Goal: Task Accomplishment & Management: Use online tool/utility

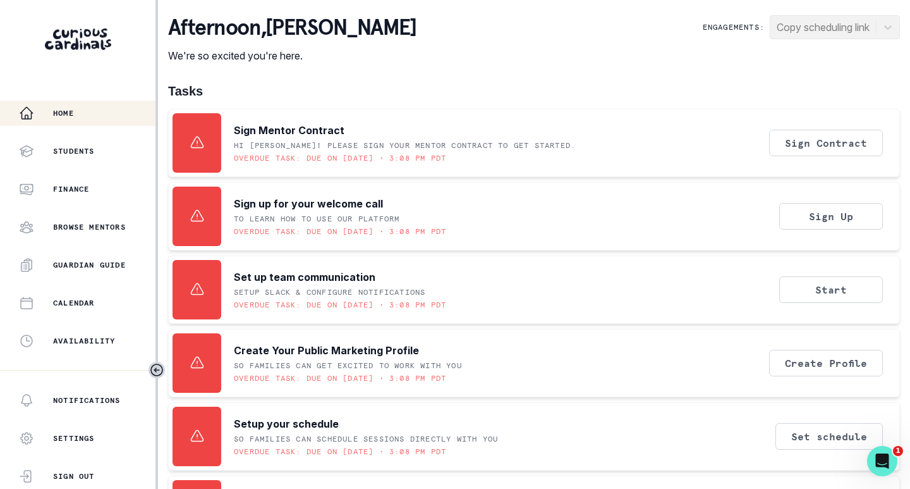
scroll to position [253, 0]
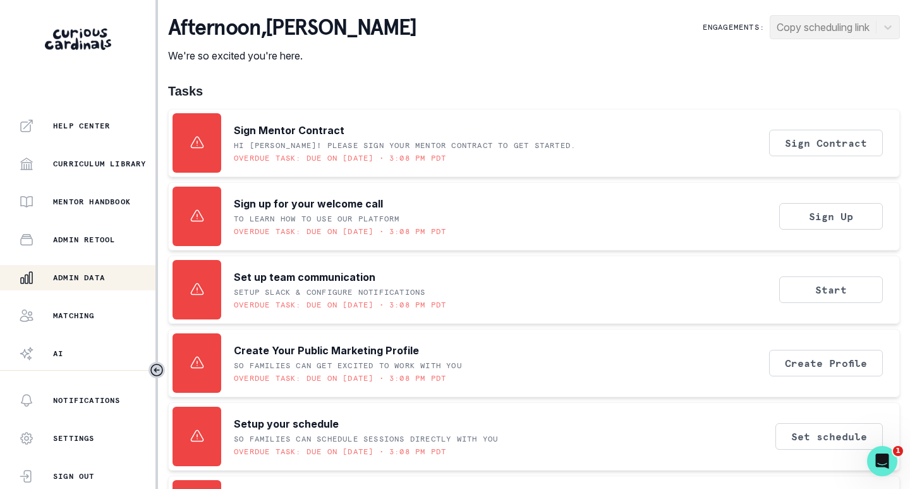
click at [85, 274] on p "Admin Data" at bounding box center [79, 277] width 52 height 10
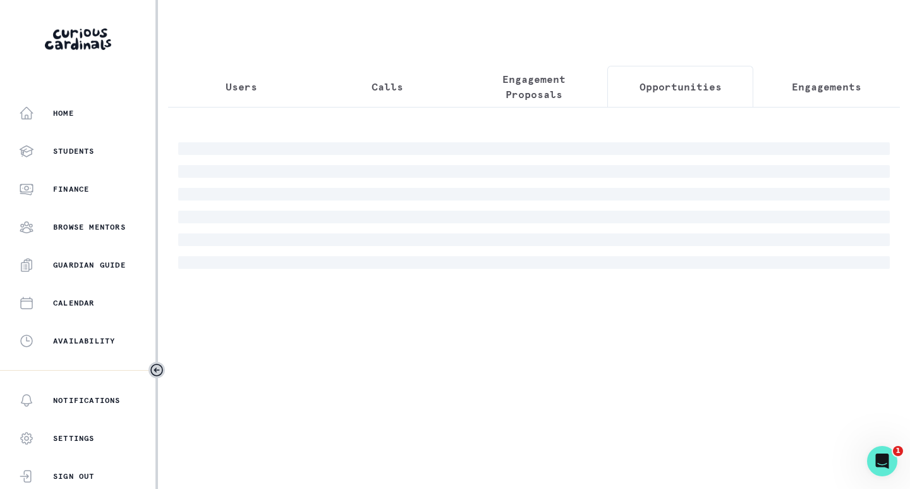
click at [652, 89] on p "Opportunities" at bounding box center [681, 86] width 82 height 15
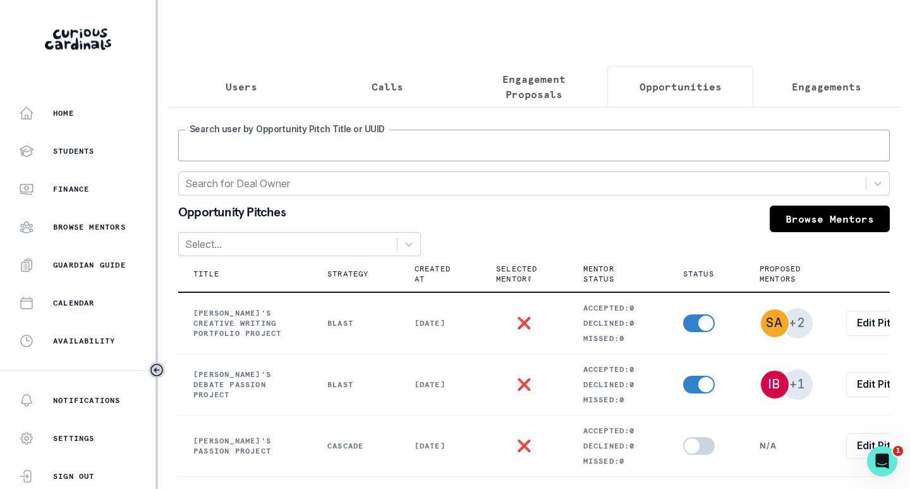
click at [472, 154] on input "Search user by Opportunity Pitch Title or UUID" at bounding box center [534, 146] width 712 height 32
type input "aryan"
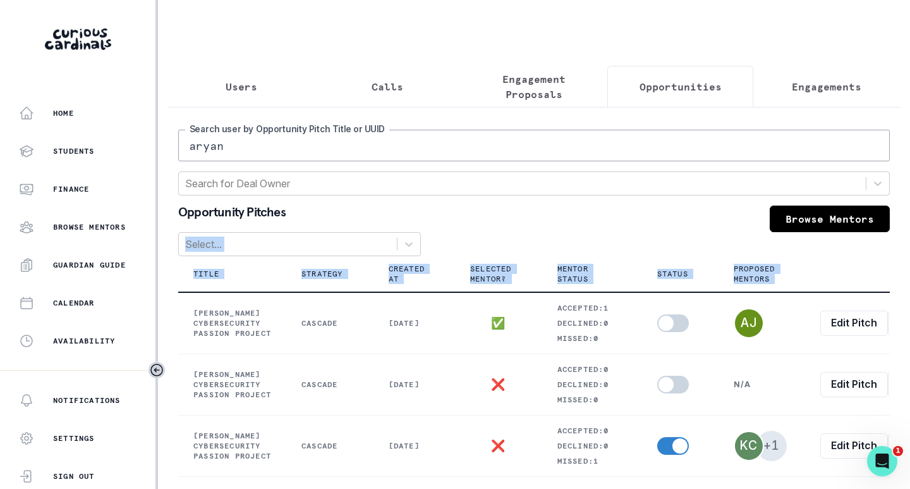
scroll to position [0, 52]
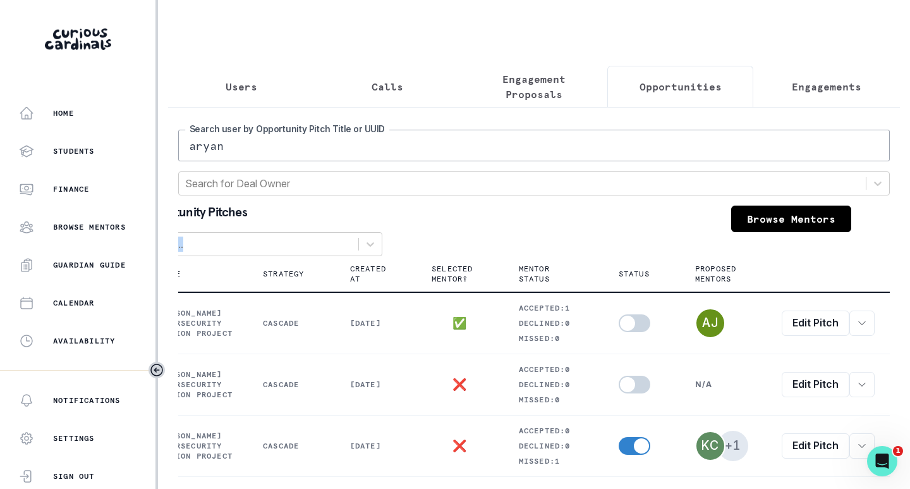
drag, startPoint x: 532, startPoint y: 254, endPoint x: 909, endPoint y: 283, distance: 377.4
click at [909, 283] on main "Users Calls Engagement Proposals Opportunities Engagements aryan Search user by…" at bounding box center [534, 244] width 752 height 489
click at [599, 228] on div "Opportunity Pitches Browse Mentors" at bounding box center [496, 218] width 712 height 27
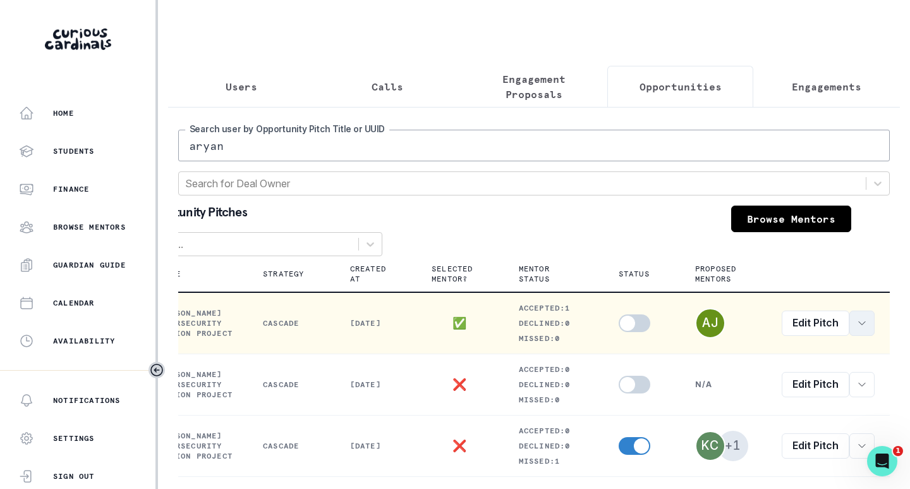
click at [857, 328] on icon "row menu" at bounding box center [862, 323] width 10 height 10
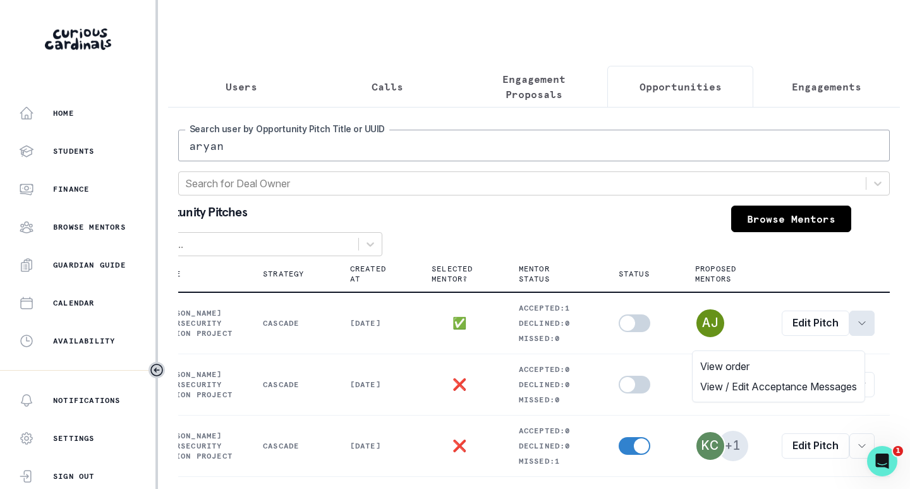
click at [866, 266] on th at bounding box center [828, 274] width 123 height 36
click at [527, 78] on p "Engagement Proposals" at bounding box center [534, 86] width 125 height 30
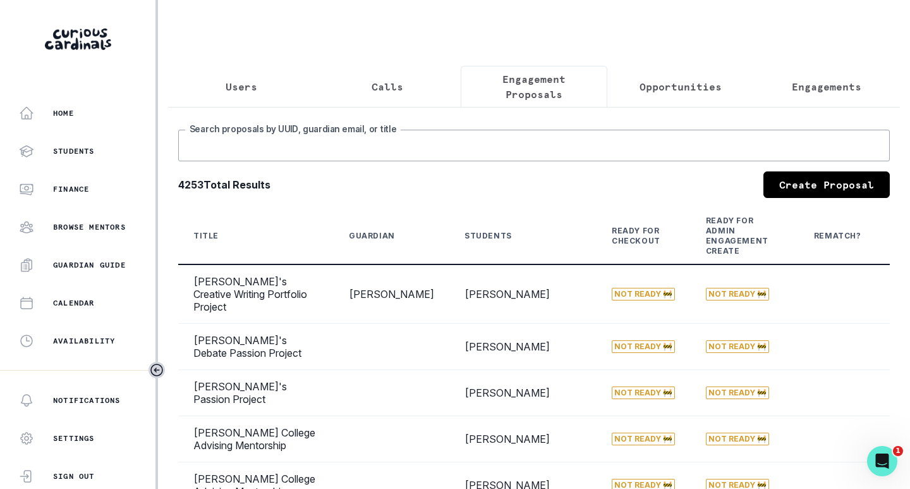
click at [544, 155] on input "Search proposals by UUID, guardian email, or title" at bounding box center [534, 146] width 712 height 32
type input "aryan"
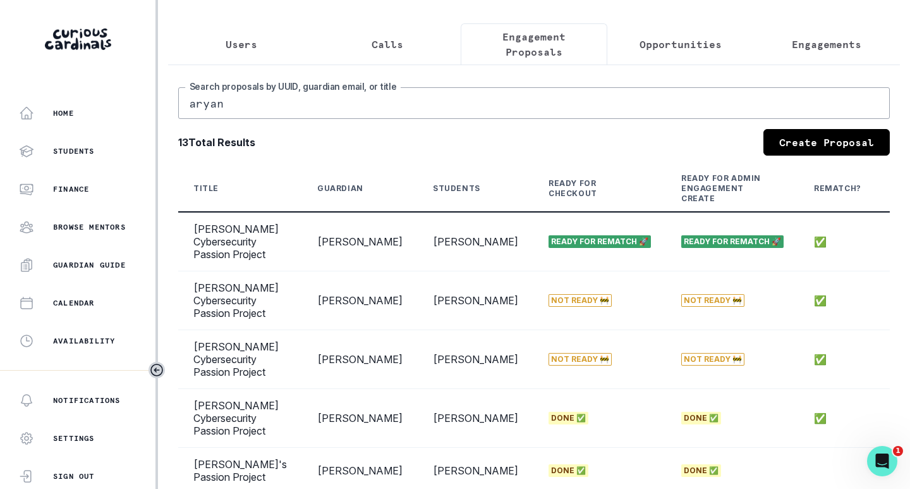
scroll to position [63, 0]
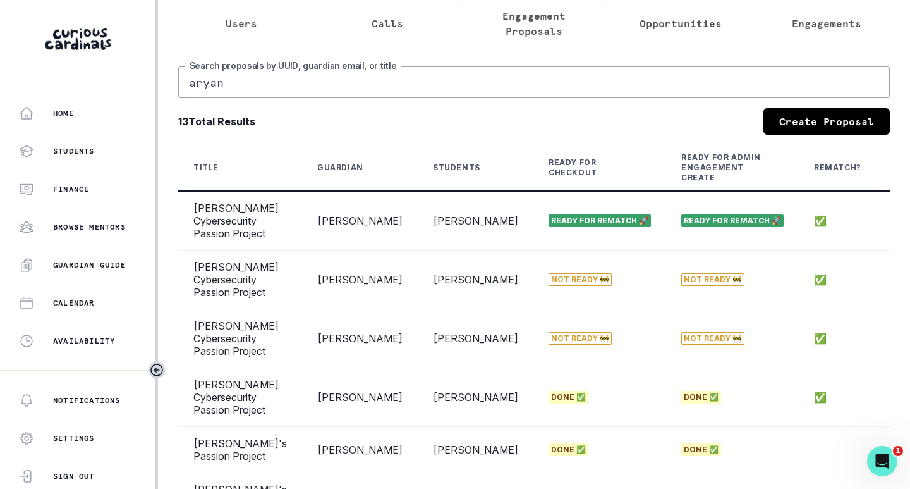
drag, startPoint x: 477, startPoint y: 149, endPoint x: 800, endPoint y: 167, distance: 323.6
click at [463, 164] on th "Students" at bounding box center [476, 168] width 116 height 46
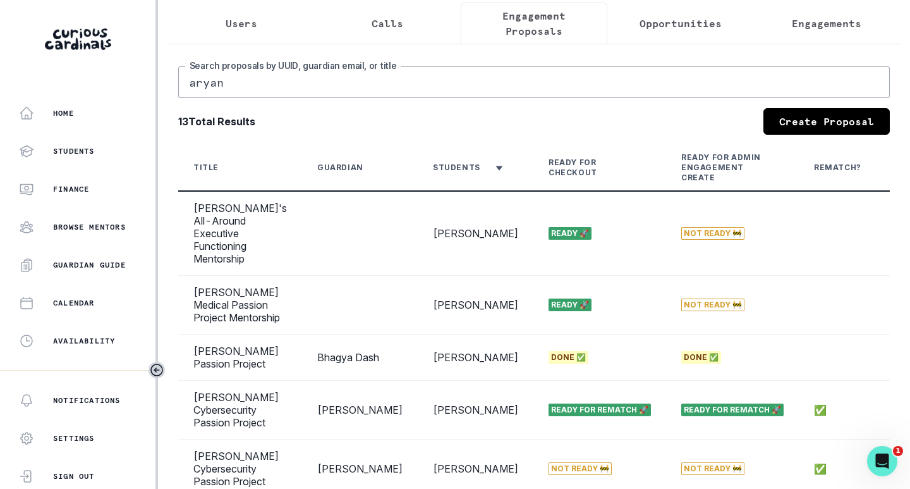
click at [441, 173] on div "Students" at bounding box center [456, 167] width 47 height 10
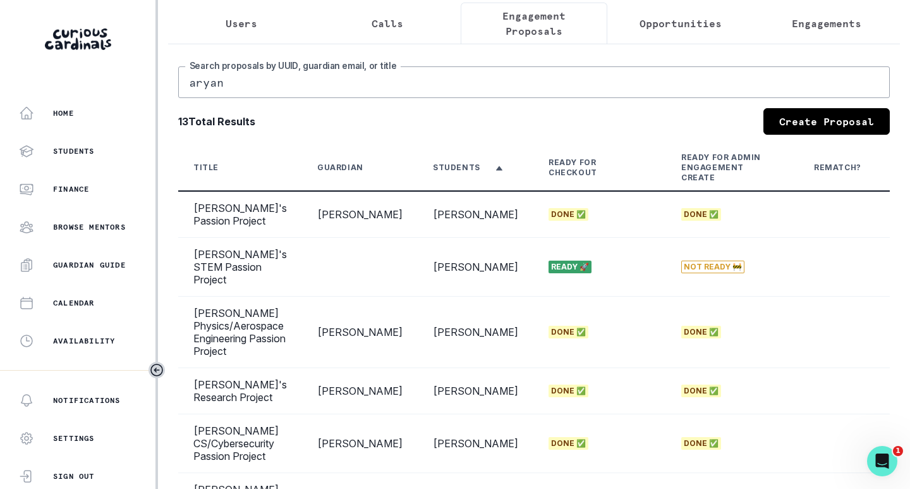
click at [210, 173] on div "Title" at bounding box center [205, 167] width 25 height 10
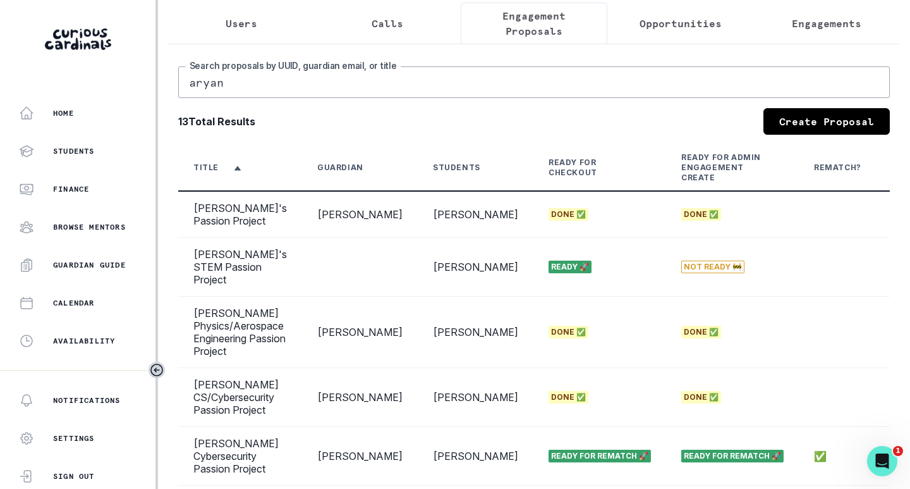
click at [549, 175] on div "Ready for Checkout" at bounding box center [592, 167] width 87 height 20
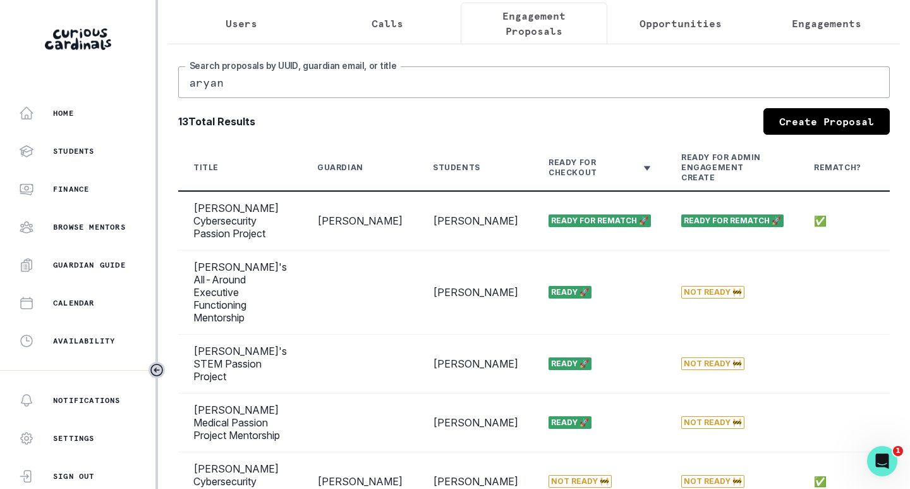
drag, startPoint x: 469, startPoint y: 148, endPoint x: 779, endPoint y: 152, distance: 309.8
click at [910, 190] on main "Users Calls Engagement Proposals Opportunities Engagements aryan Search proposa…" at bounding box center [534, 244] width 752 height 489
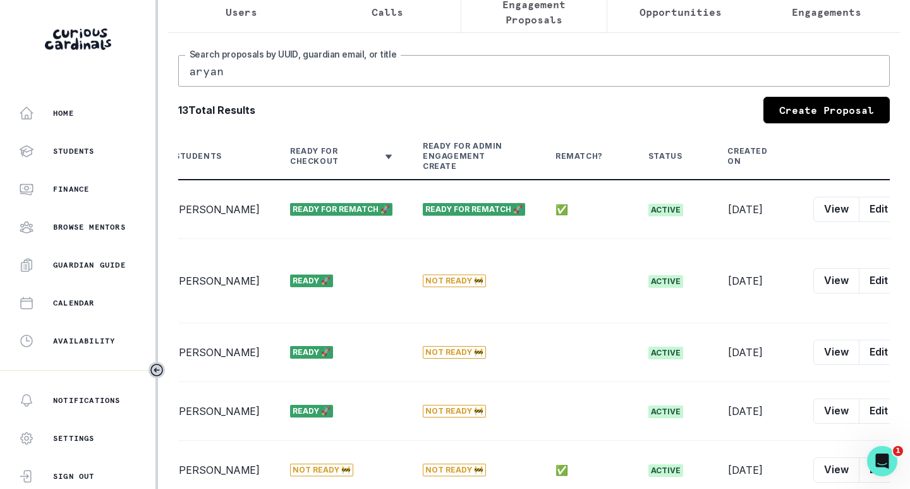
scroll to position [74, 0]
click at [728, 159] on div "Created On" at bounding box center [748, 157] width 40 height 20
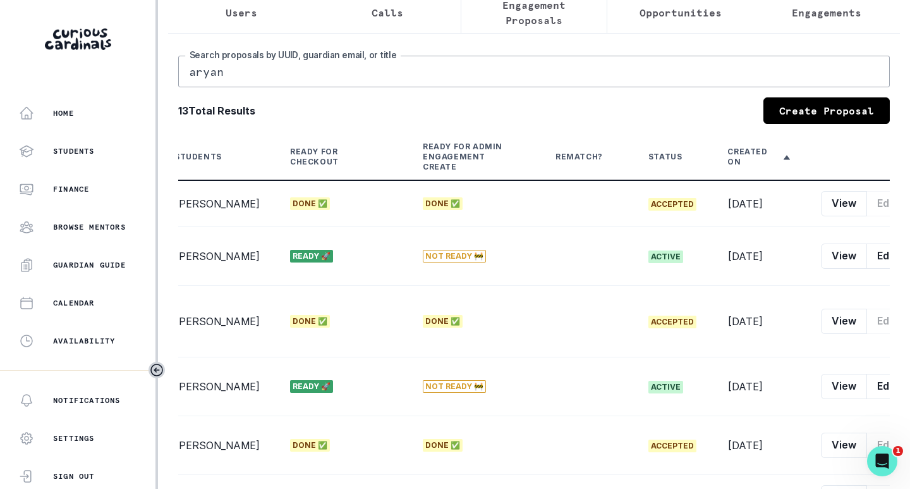
click at [728, 159] on div "Created On" at bounding box center [748, 157] width 40 height 20
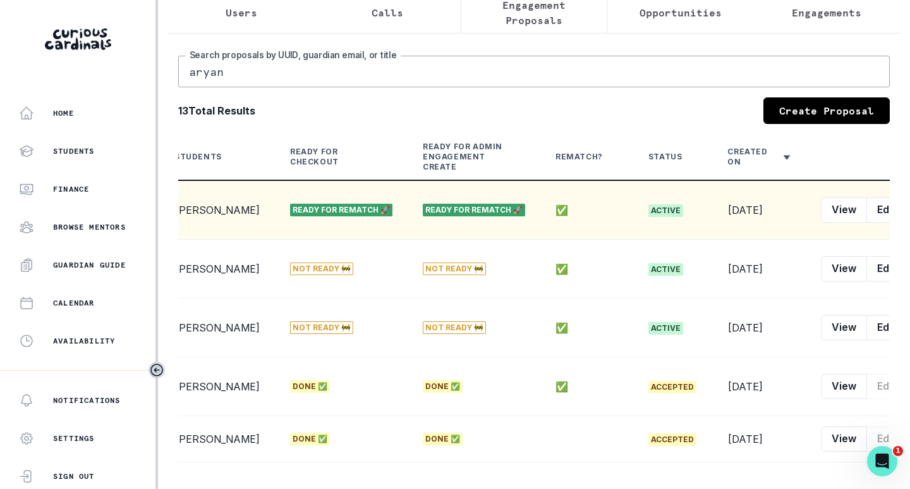
click at [906, 219] on button "row menu" at bounding box center [918, 209] width 25 height 25
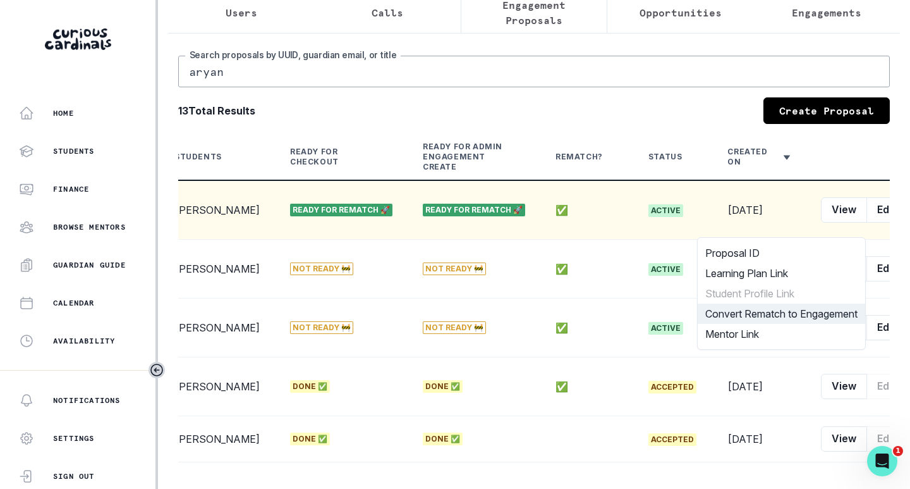
click at [774, 312] on button "Convert Rematch to Engagement" at bounding box center [782, 313] width 168 height 20
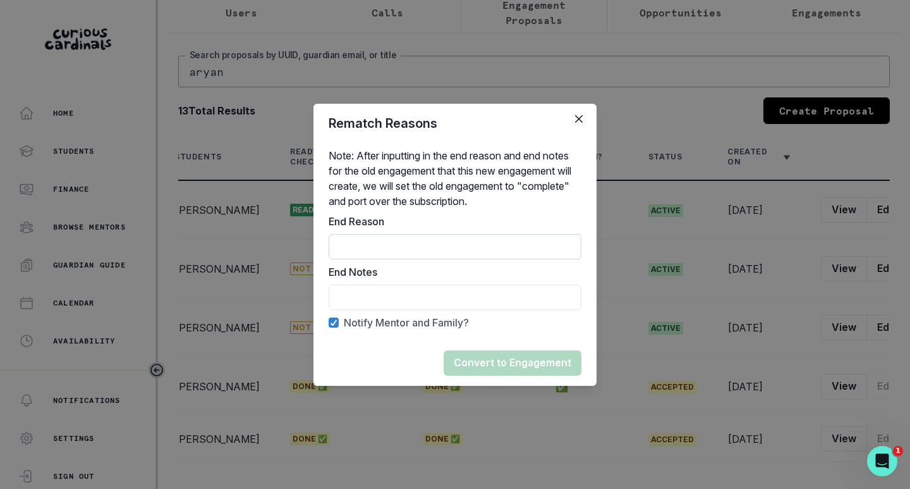
click at [357, 250] on input "End Reason" at bounding box center [455, 246] width 253 height 25
type input "rematch"
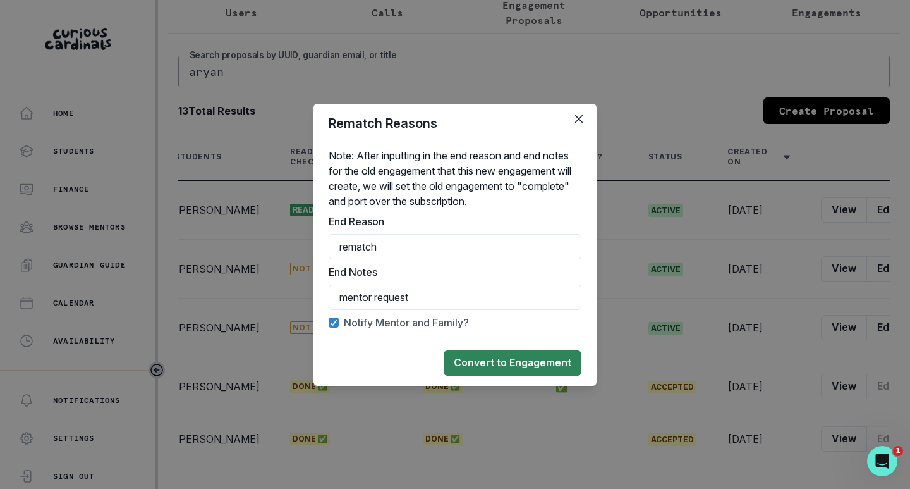
type input "mentor request"
click at [509, 365] on button "Convert to Engagement" at bounding box center [513, 362] width 138 height 25
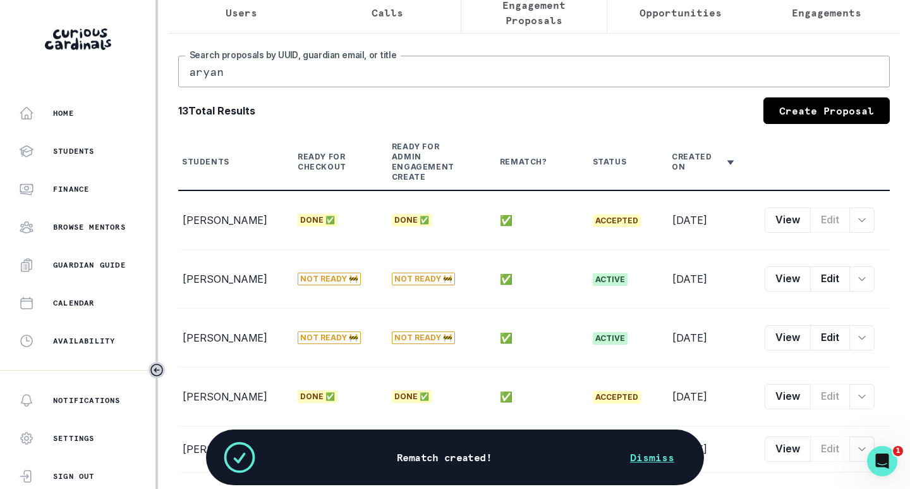
scroll to position [0, 193]
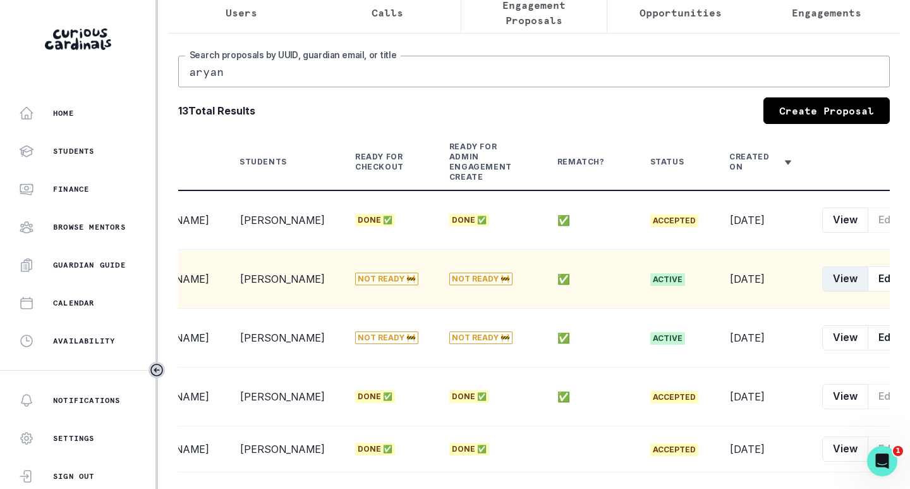
click at [823, 285] on button "View" at bounding box center [846, 278] width 46 height 25
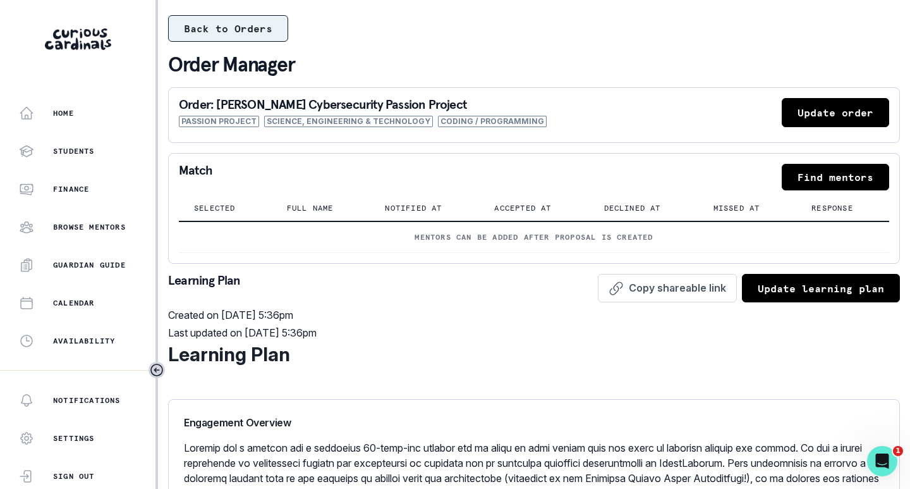
click at [246, 32] on button "Back to Orders" at bounding box center [228, 28] width 120 height 27
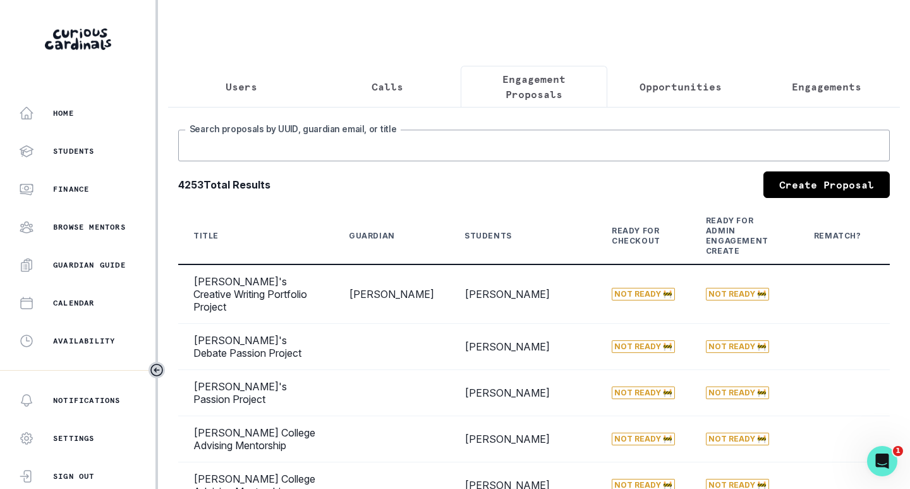
click at [441, 157] on input "Search proposals by UUID, guardian email, or title" at bounding box center [534, 146] width 712 height 32
type input "aryan"
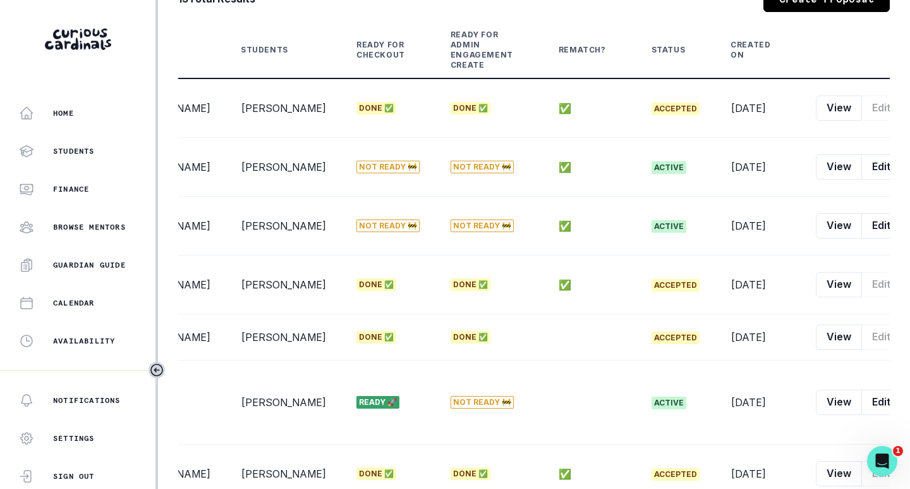
scroll to position [147, 0]
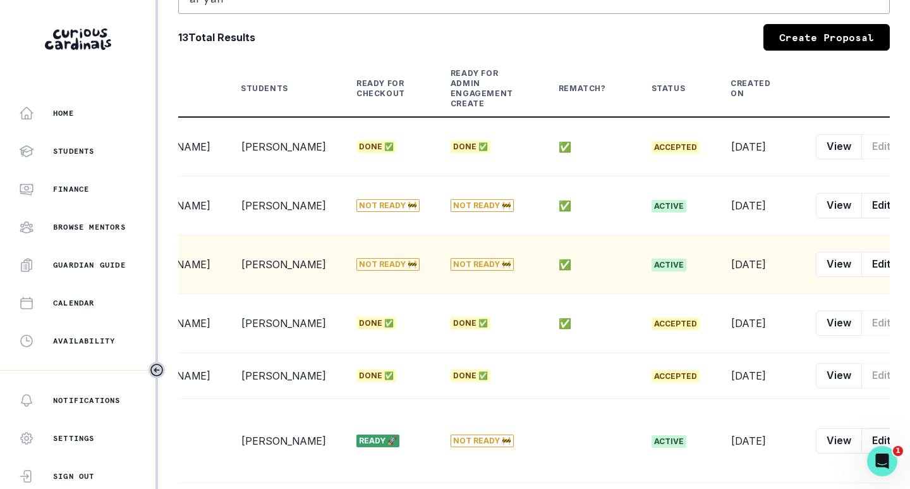
click at [909, 269] on icon "row menu" at bounding box center [914, 264] width 10 height 10
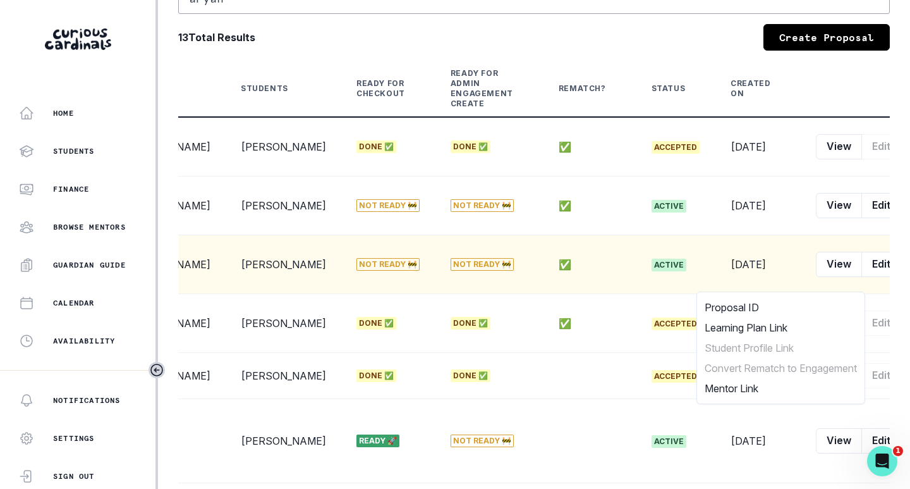
click at [909, 269] on icon "row menu" at bounding box center [914, 264] width 10 height 10
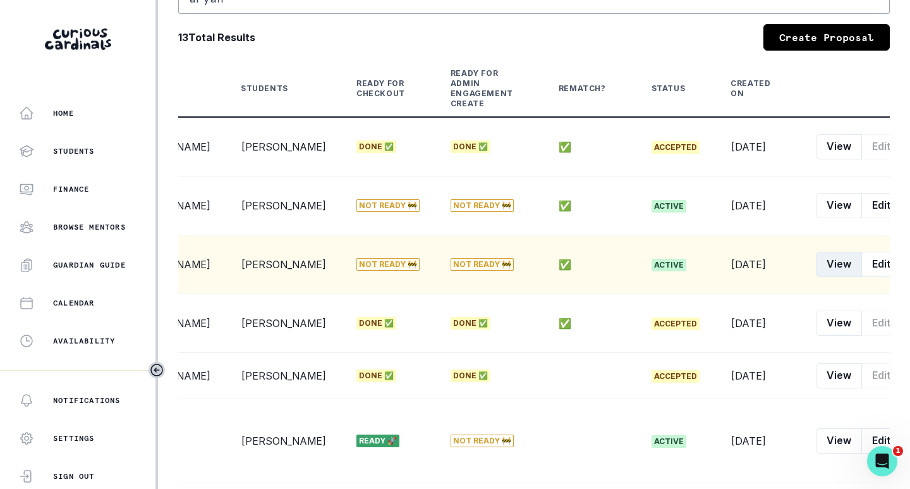
click at [816, 277] on button "View" at bounding box center [839, 264] width 46 height 25
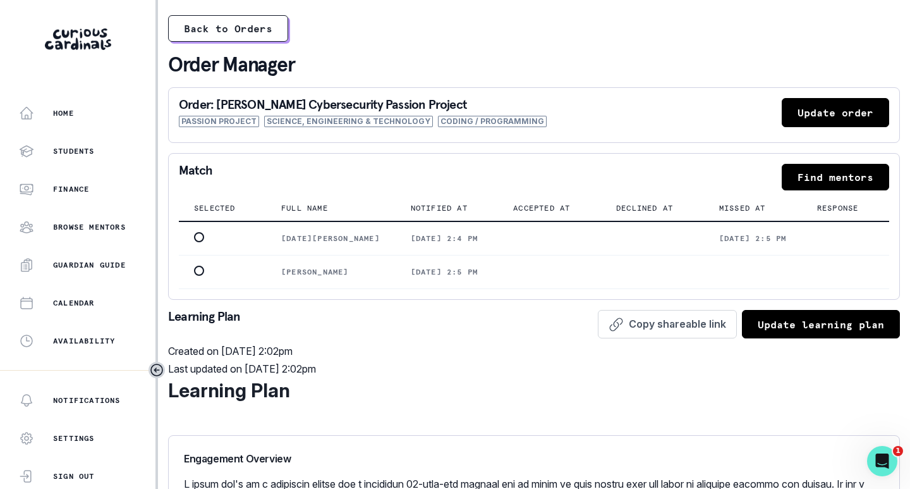
click at [829, 106] on button "Update order" at bounding box center [835, 112] width 107 height 29
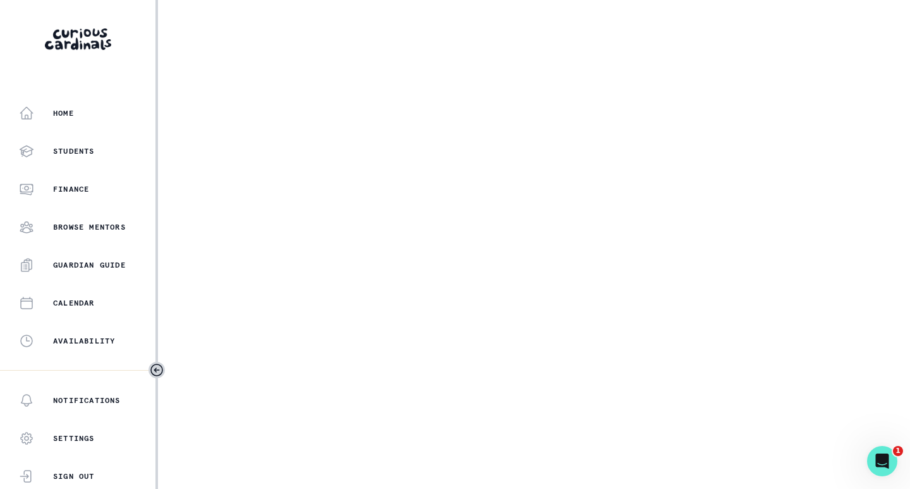
select select "2e0e0867-17d0-41a8-92b9-7b446b3bc83e"
select select "14775c00-7682-46fc-b8e9-ad1f6cb9f3a0"
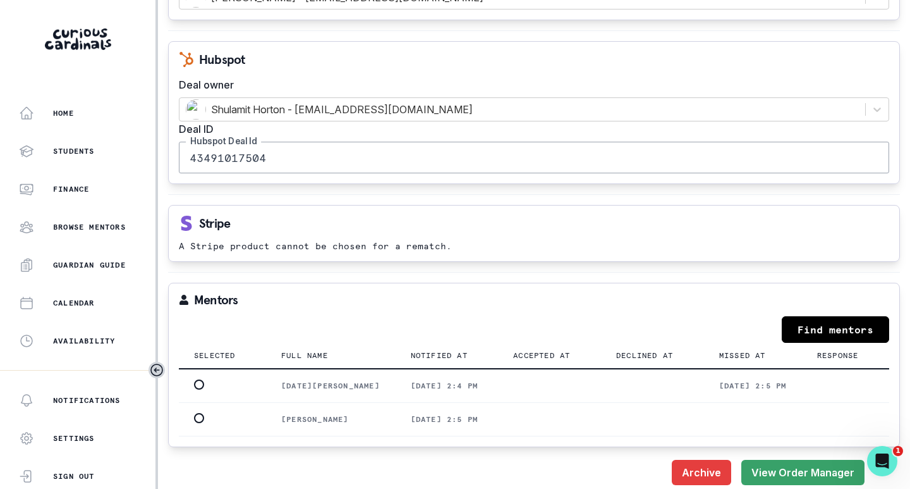
scroll to position [1590, 0]
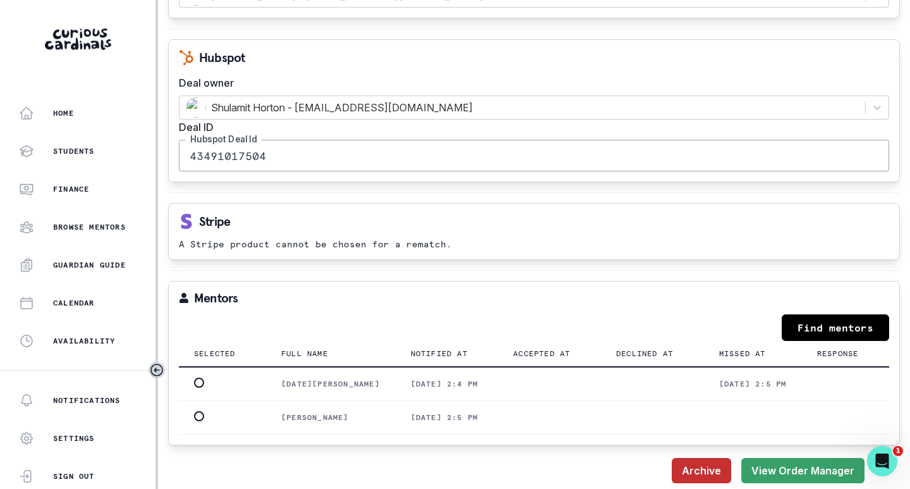
click at [695, 465] on button "Archive" at bounding box center [701, 470] width 59 height 25
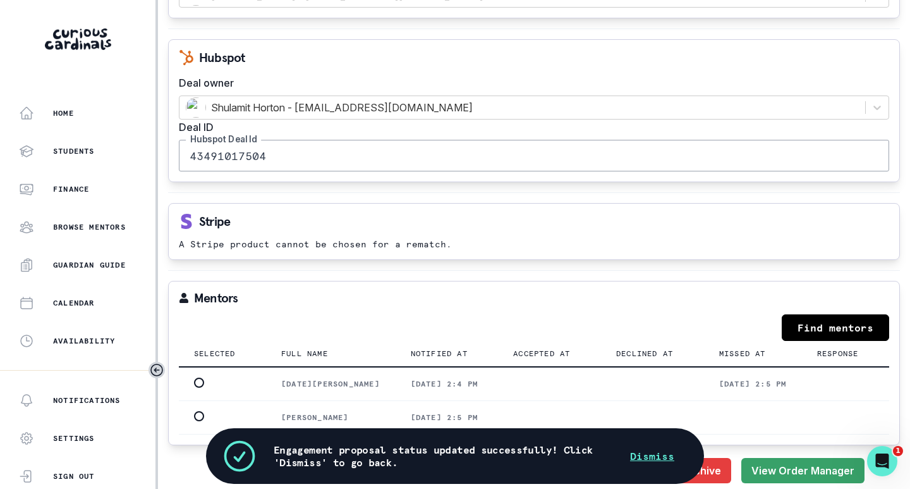
click at [644, 460] on button "Dismiss" at bounding box center [652, 455] width 75 height 25
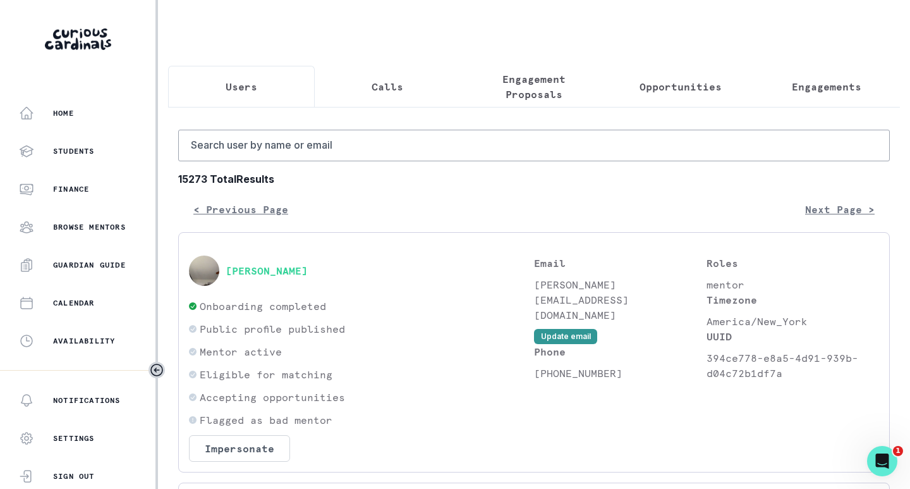
click at [240, 84] on p "Users" at bounding box center [242, 86] width 32 height 15
click at [256, 161] on input "Search user by name or email" at bounding box center [534, 146] width 712 height 32
type input "[PERSON_NAME]"
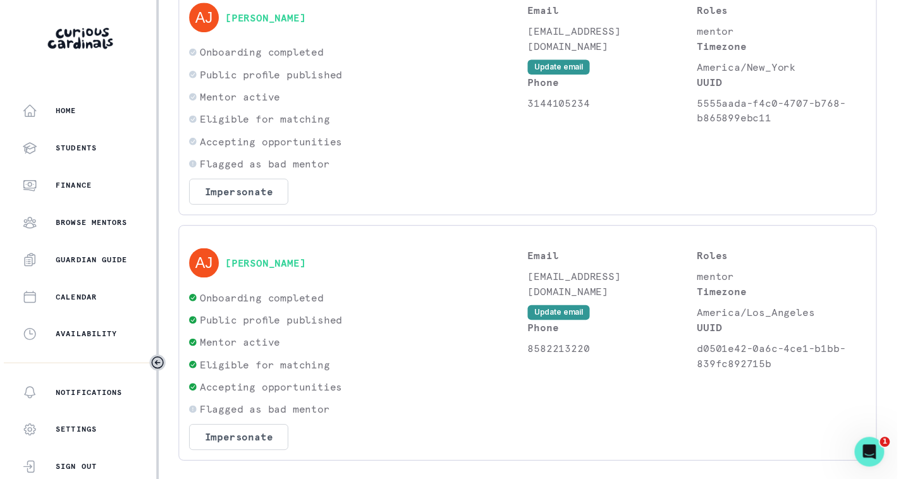
scroll to position [304, 0]
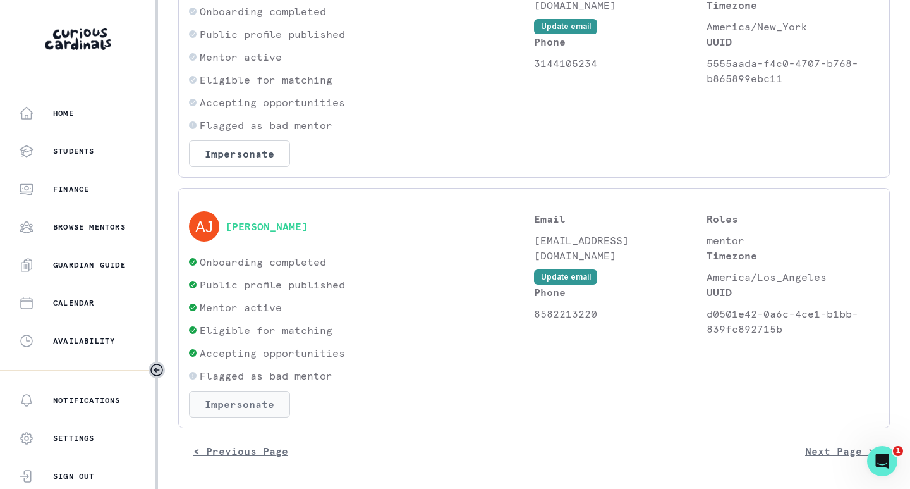
click at [261, 402] on button "Impersonate" at bounding box center [239, 404] width 101 height 27
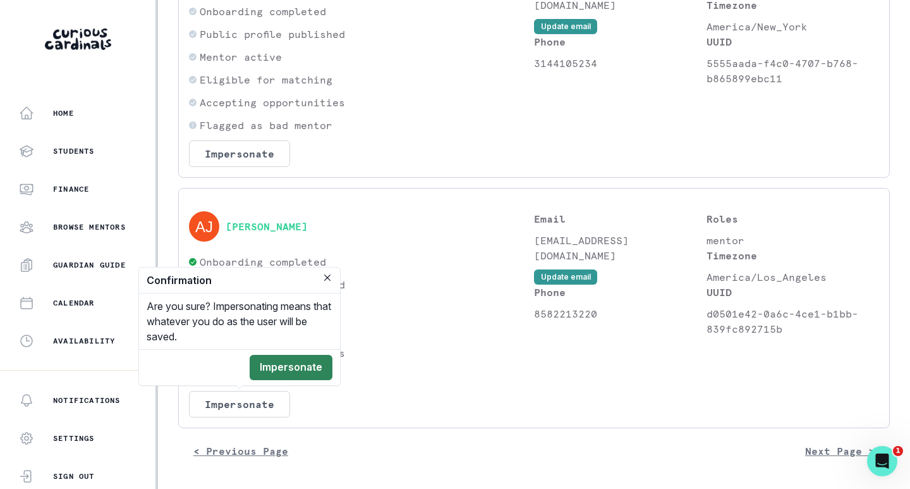
click at [310, 367] on button "Impersonate" at bounding box center [291, 367] width 83 height 25
